Goal: Find specific page/section: Find specific page/section

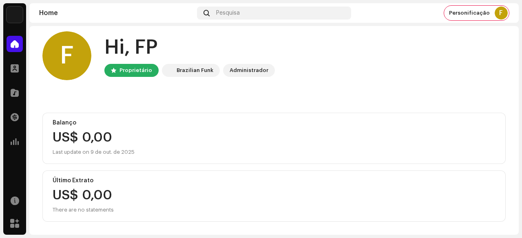
scroll to position [7, 0]
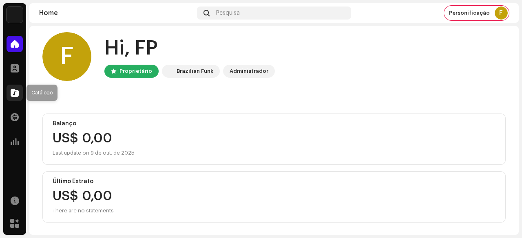
click at [18, 93] on span at bounding box center [15, 93] width 8 height 7
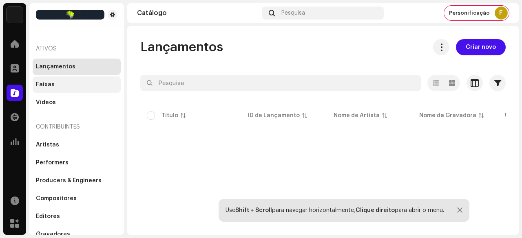
click at [48, 82] on div "Faixas" at bounding box center [45, 84] width 19 height 7
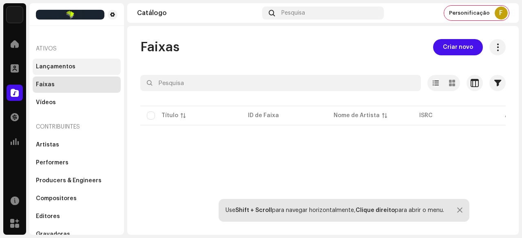
click at [69, 64] on div "Lançamentos" at bounding box center [56, 67] width 40 height 7
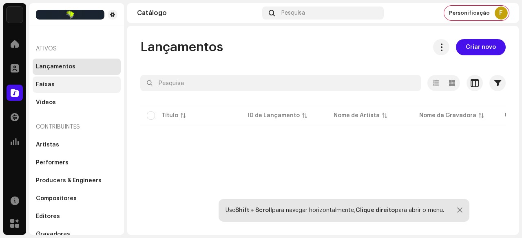
click at [62, 86] on div "Faixas" at bounding box center [76, 84] width 81 height 7
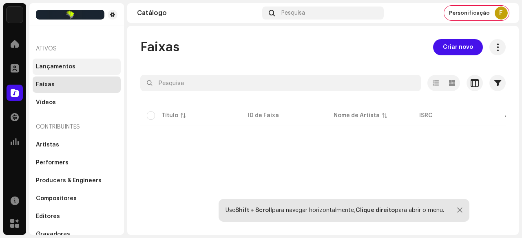
click at [52, 64] on div "Lançamentos" at bounding box center [56, 67] width 40 height 7
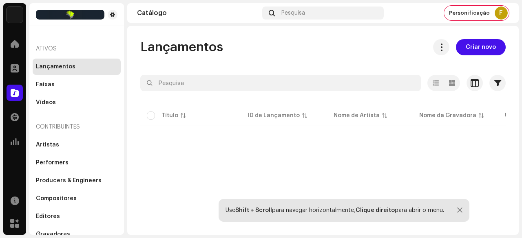
click at [15, 15] on img at bounding box center [15, 15] width 16 height 16
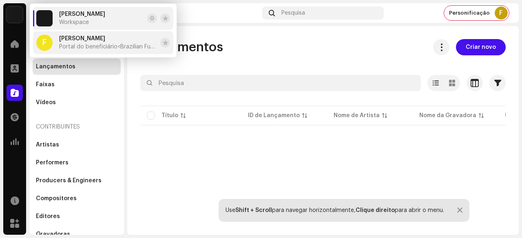
click at [80, 46] on span "Portal do beneficiário <Brazilian Funk>" at bounding box center [108, 47] width 98 height 7
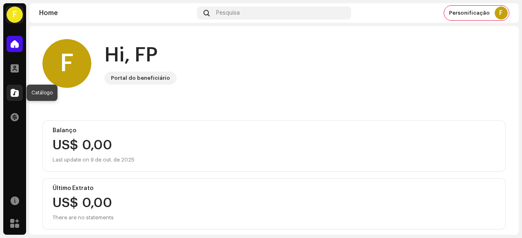
click at [13, 93] on span at bounding box center [15, 93] width 8 height 7
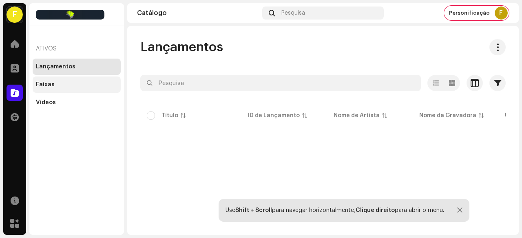
click at [53, 86] on div "Faixas" at bounding box center [45, 84] width 19 height 7
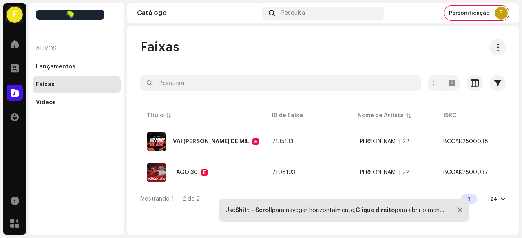
click at [457, 209] on div at bounding box center [459, 210] width 5 height 7
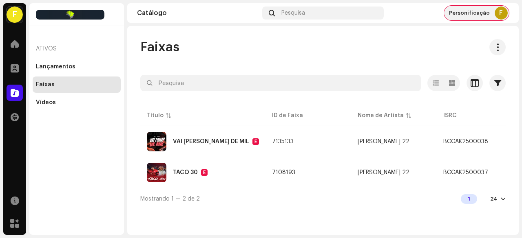
click at [467, 13] on span "Personificação" at bounding box center [469, 13] width 41 height 7
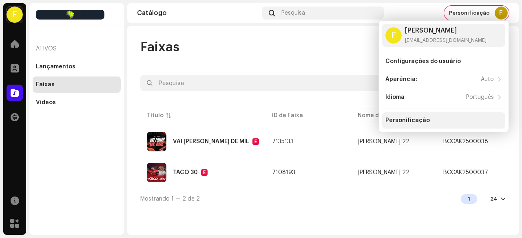
click at [412, 119] on div "Personificação" at bounding box center [407, 120] width 44 height 7
